Goal: Transaction & Acquisition: Purchase product/service

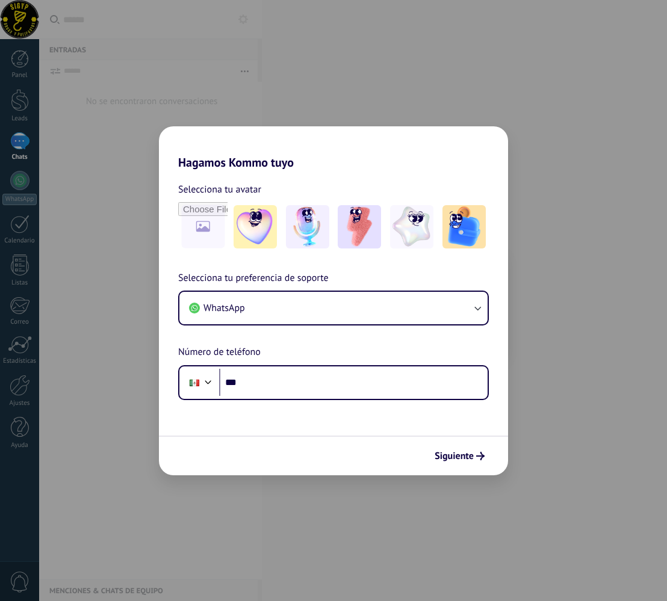
click at [548, 489] on div "Hagamos Kommo tuyo Selecciona tu avatar Selecciona tu preferencia de soporte Wh…" at bounding box center [333, 300] width 667 height 601
click at [521, 467] on div "Hagamos Kommo tuyo Selecciona tu avatar Selecciona tu preferencia de soporte Wh…" at bounding box center [333, 300] width 667 height 601
click at [457, 456] on span "Siguiente" at bounding box center [454, 456] width 39 height 8
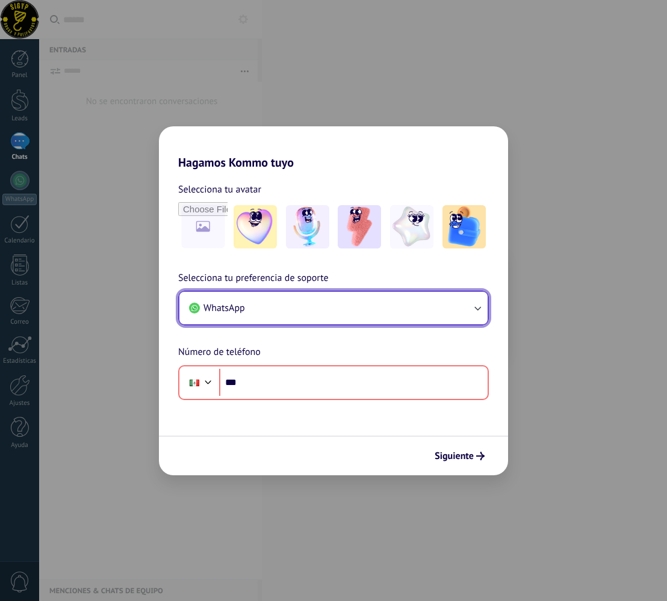
click at [298, 314] on button "WhatsApp" at bounding box center [333, 308] width 308 height 32
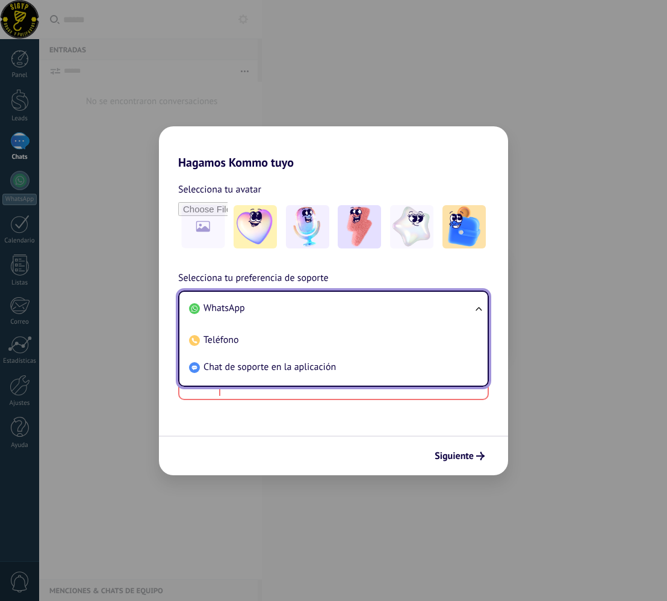
click at [350, 279] on div "Selecciona tu preferencia de soporte WhatsApp WhatsApp Teléfono Chat de soporte…" at bounding box center [333, 335] width 349 height 129
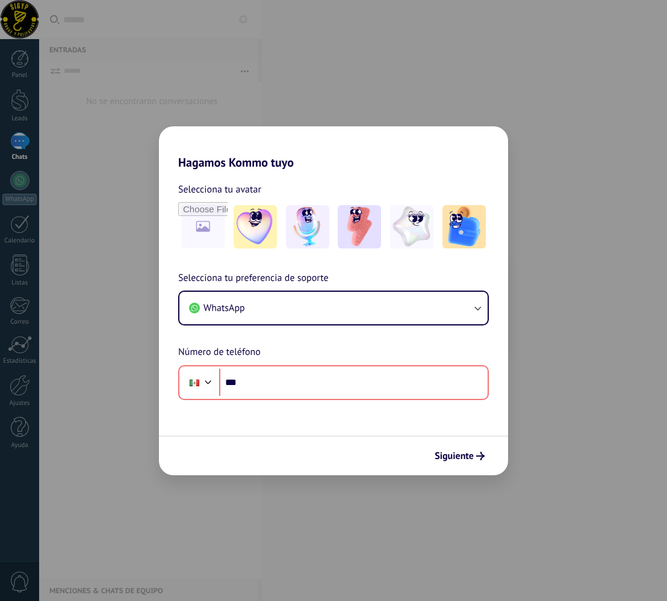
click at [622, 261] on div "Hagamos Kommo tuyo Selecciona tu avatar Selecciona tu preferencia de soporte Wh…" at bounding box center [333, 300] width 667 height 601
click at [584, 269] on div "Hagamos Kommo tuyo Selecciona tu avatar Selecciona tu preferencia de soporte Wh…" at bounding box center [333, 300] width 667 height 601
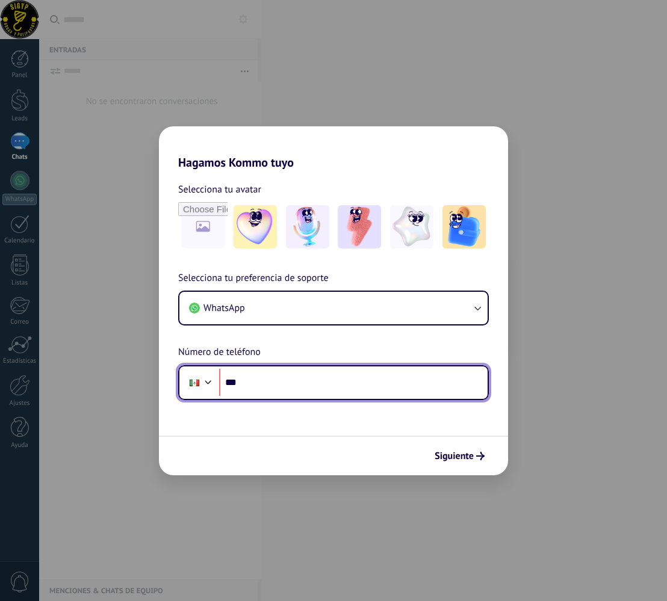
click at [295, 382] on input "***" at bounding box center [353, 383] width 268 height 28
type input "**********"
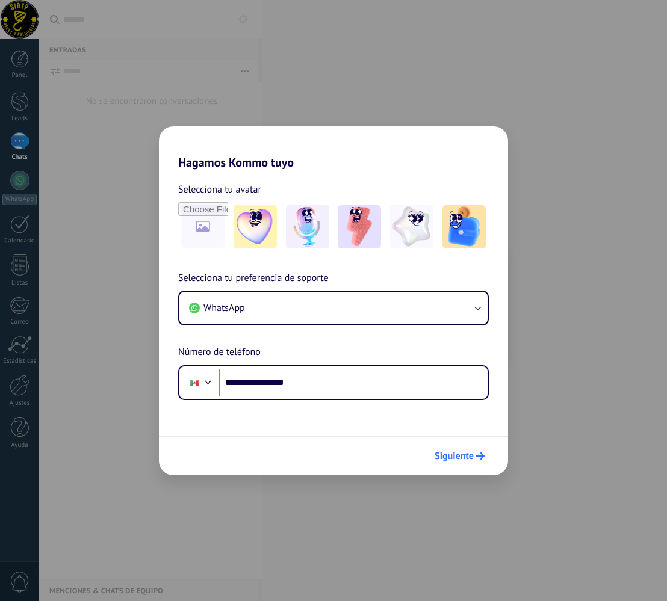
click at [451, 462] on button "Siguiente" at bounding box center [459, 456] width 61 height 20
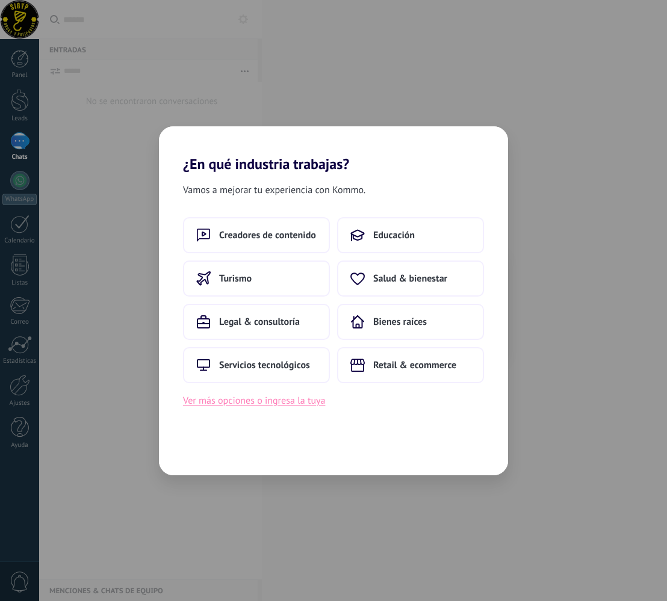
click at [309, 404] on button "Ver más opciones o ingresa la tuya" at bounding box center [254, 401] width 142 height 16
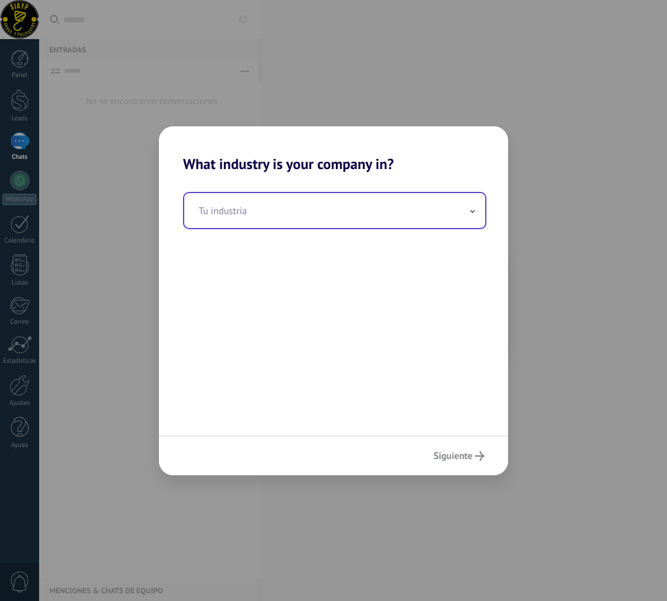
click at [261, 211] on input "text" at bounding box center [334, 210] width 301 height 35
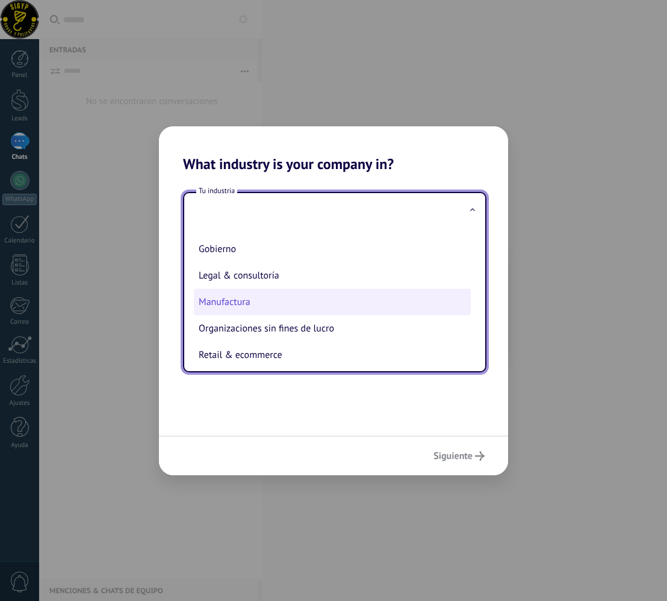
scroll to position [140, 0]
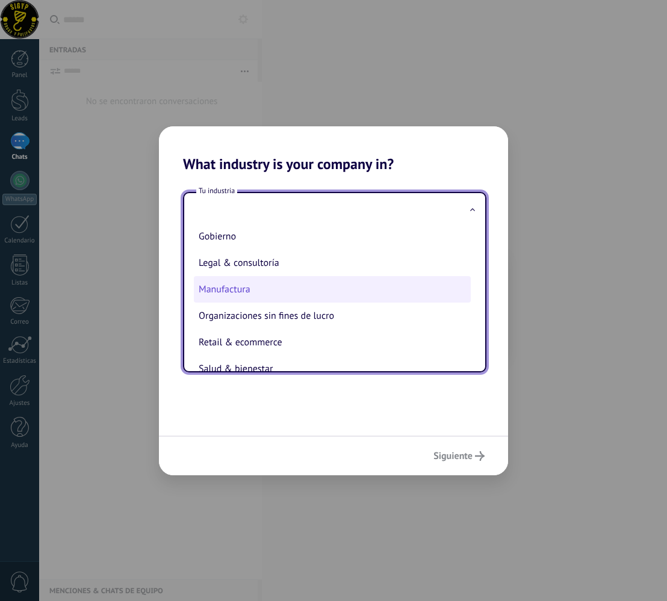
click at [288, 303] on li "Manufactura" at bounding box center [332, 289] width 277 height 26
type input "**********"
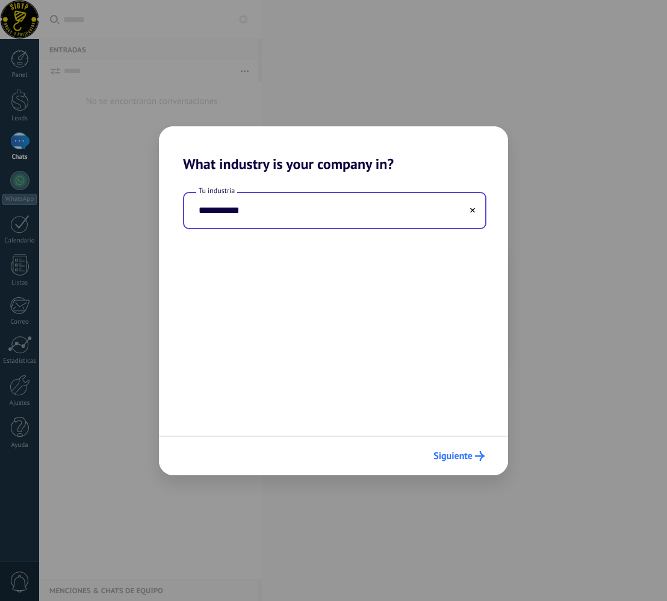
click at [463, 452] on span "Siguiente" at bounding box center [452, 456] width 39 height 8
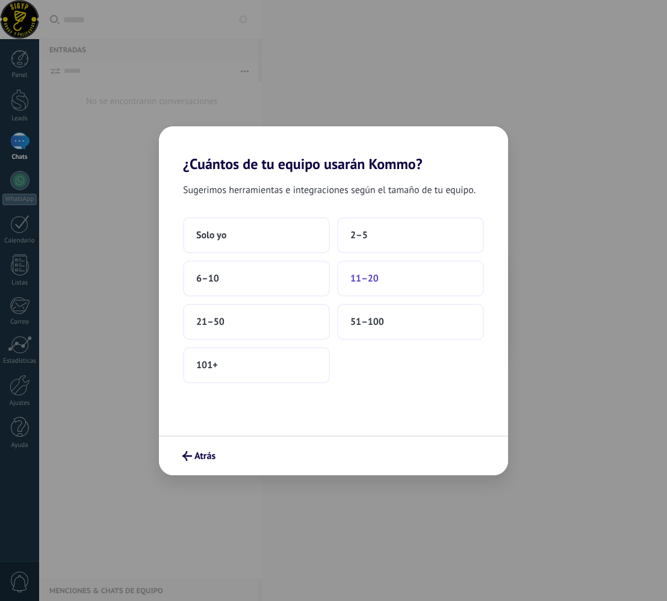
click at [423, 280] on button "11–20" at bounding box center [410, 279] width 147 height 36
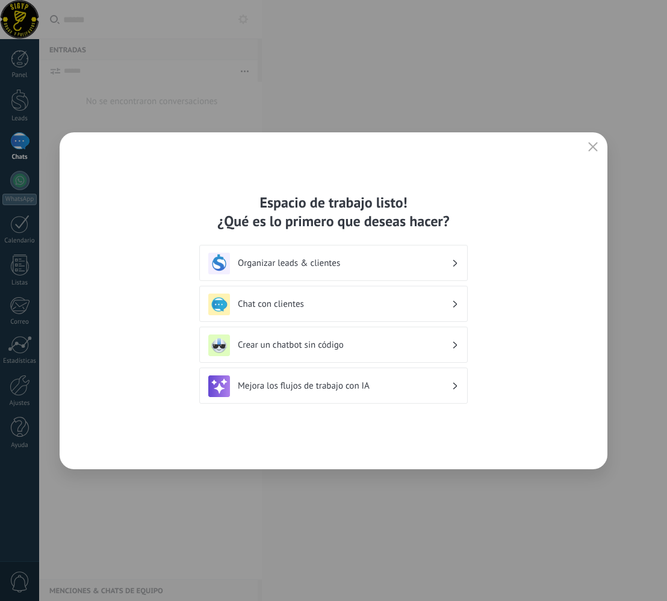
click at [593, 147] on use "button" at bounding box center [593, 146] width 9 height 9
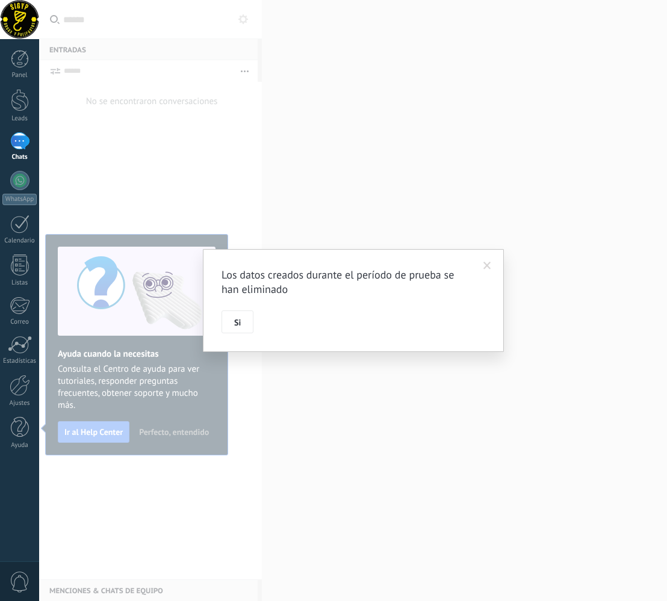
click at [495, 265] on span at bounding box center [487, 266] width 20 height 20
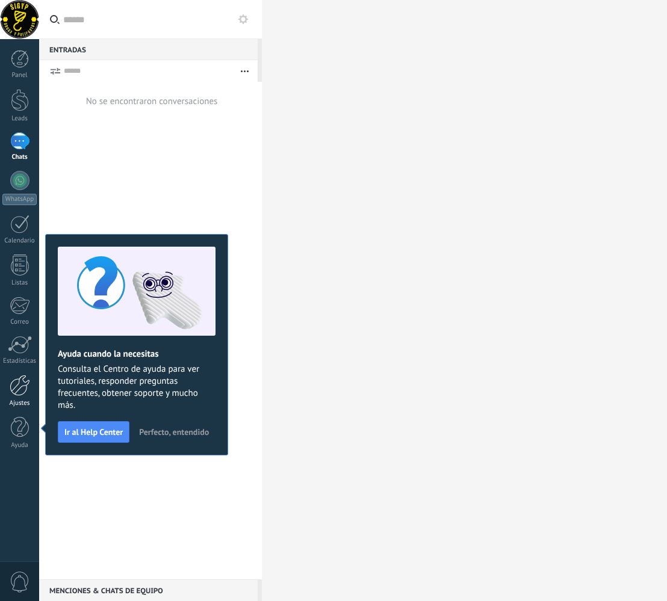
click at [21, 386] on div at bounding box center [20, 385] width 20 height 21
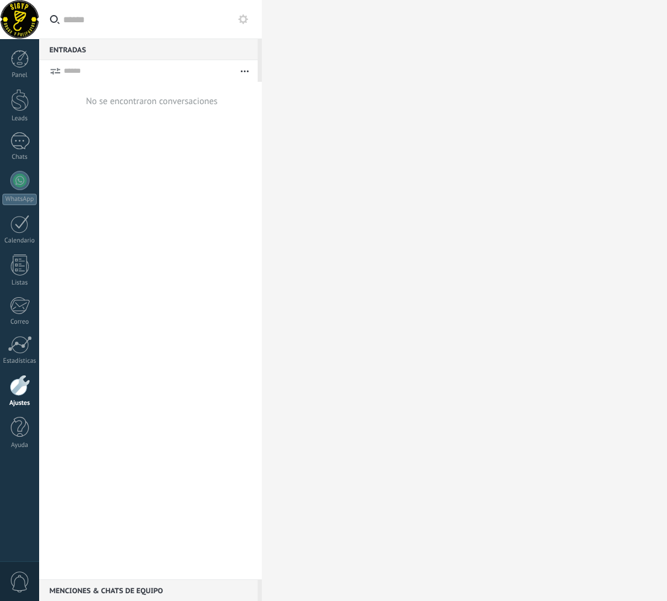
click at [21, 386] on div at bounding box center [20, 385] width 20 height 21
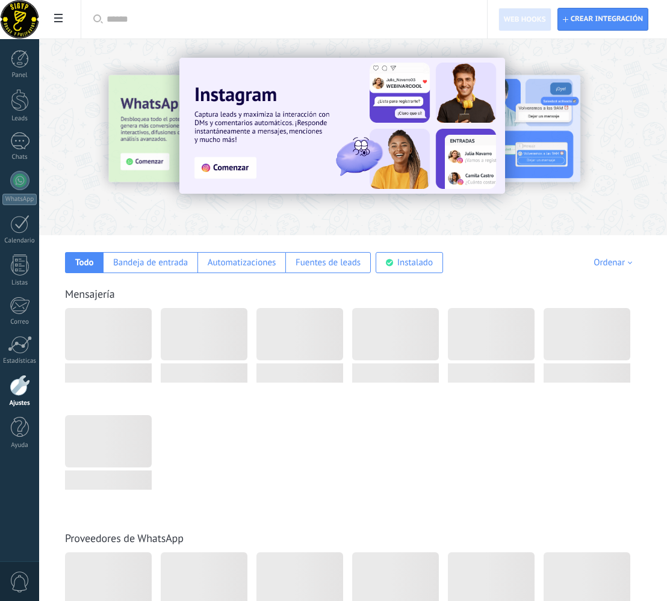
click at [60, 17] on icon at bounding box center [58, 18] width 8 height 8
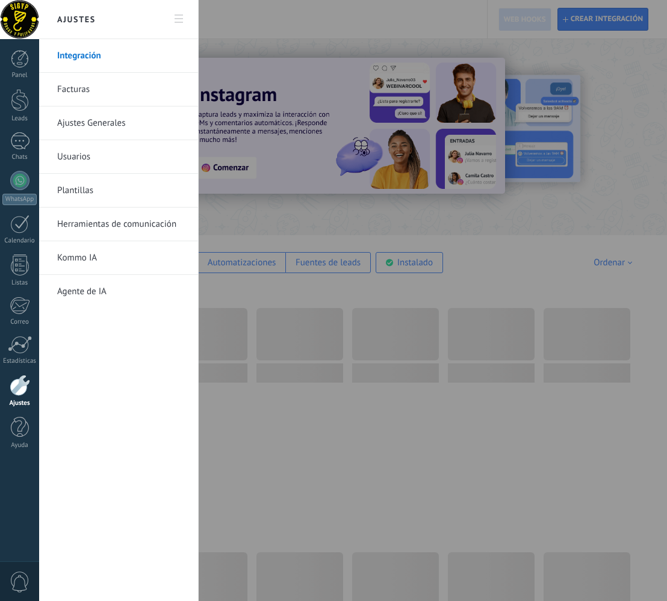
click at [93, 88] on link "Facturas" at bounding box center [121, 90] width 129 height 34
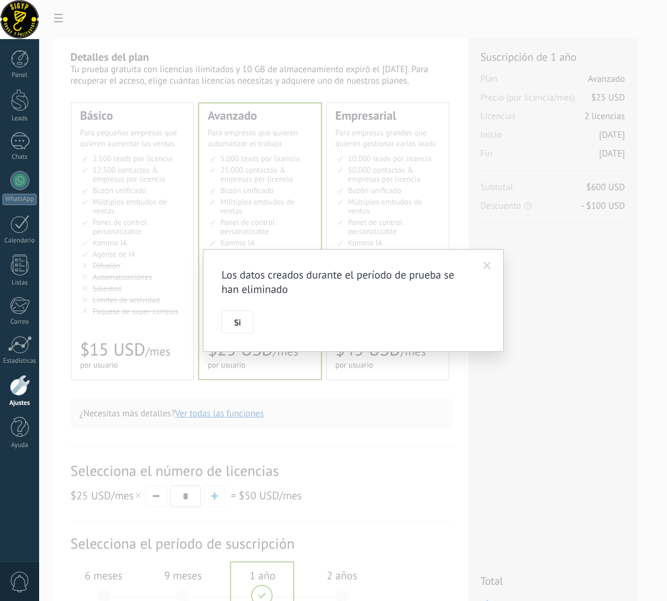
click at [245, 326] on button "Si" at bounding box center [237, 322] width 32 height 23
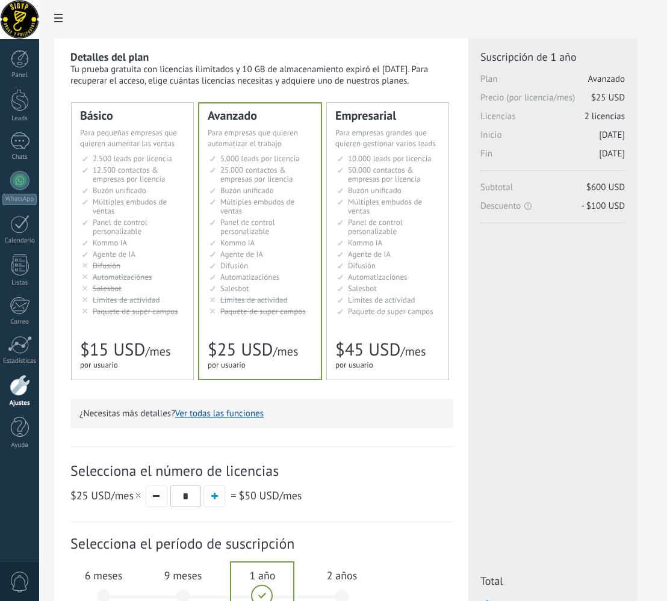
click at [250, 297] on span "Límites de actividad" at bounding box center [253, 300] width 67 height 10
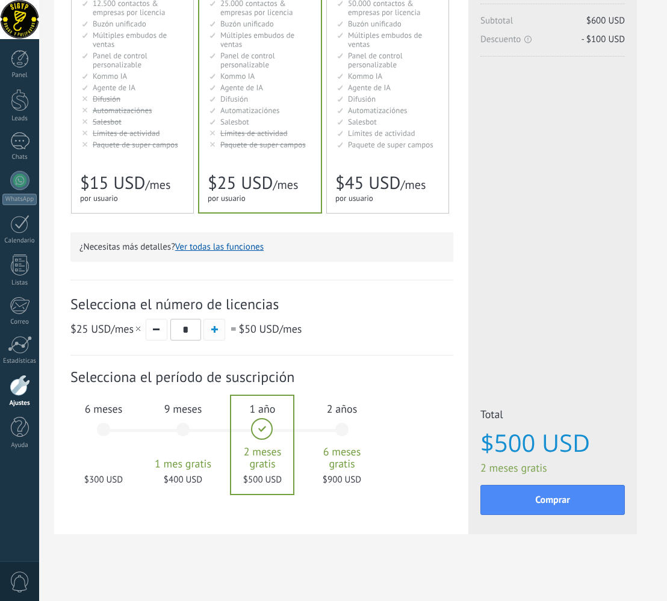
scroll to position [168, 0]
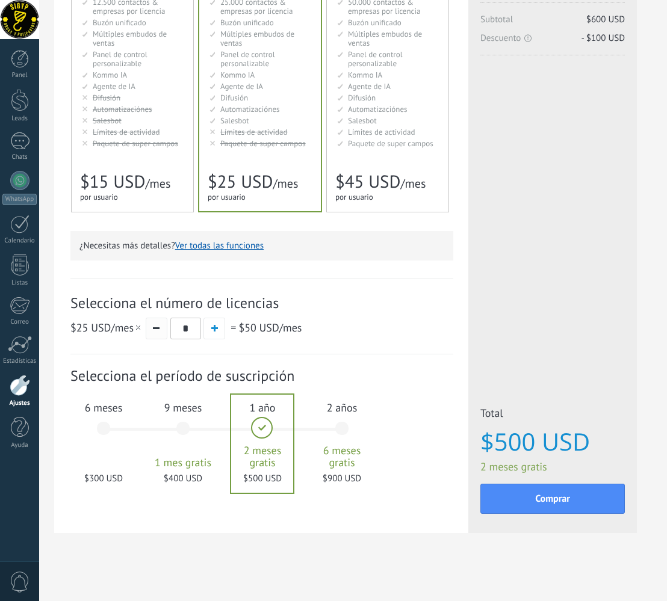
click at [158, 332] on button "button" at bounding box center [157, 329] width 22 height 22
type input "*"
drag, startPoint x: 598, startPoint y: 442, endPoint x: 593, endPoint y: 447, distance: 7.2
click at [598, 442] on span "$250 USD" at bounding box center [552, 442] width 144 height 26
drag, startPoint x: 597, startPoint y: 447, endPoint x: 494, endPoint y: 441, distance: 103.1
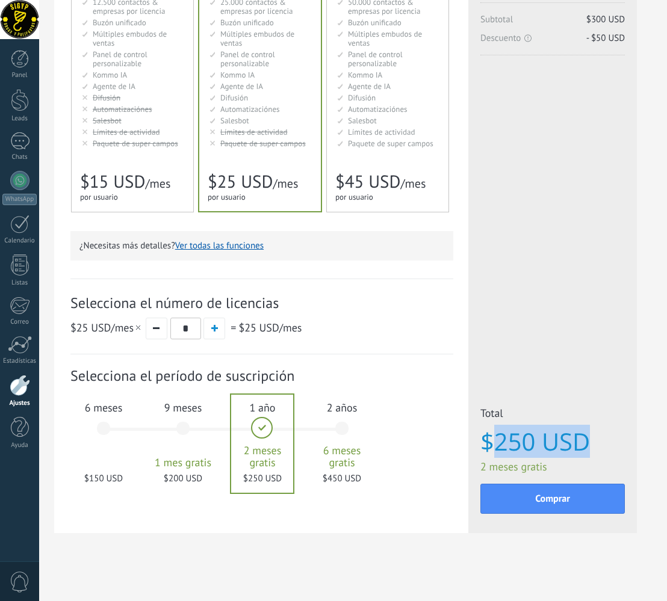
click at [494, 441] on span "$250 USD" at bounding box center [552, 442] width 144 height 26
copy span "250 USD"
